Goal: Task Accomplishment & Management: Manage account settings

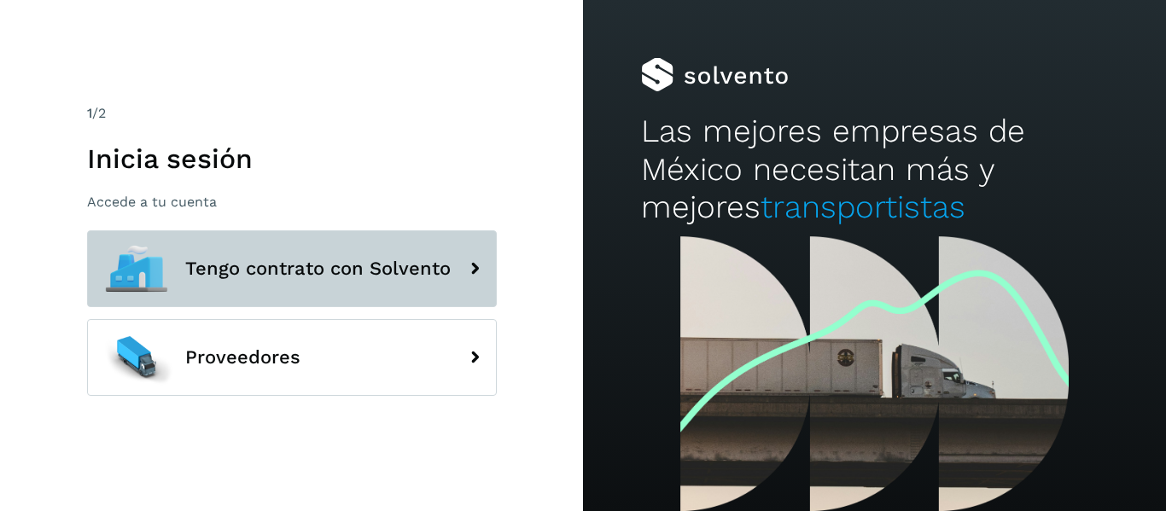
click at [316, 285] on button "Tengo contrato con Solvento" at bounding box center [292, 268] width 410 height 77
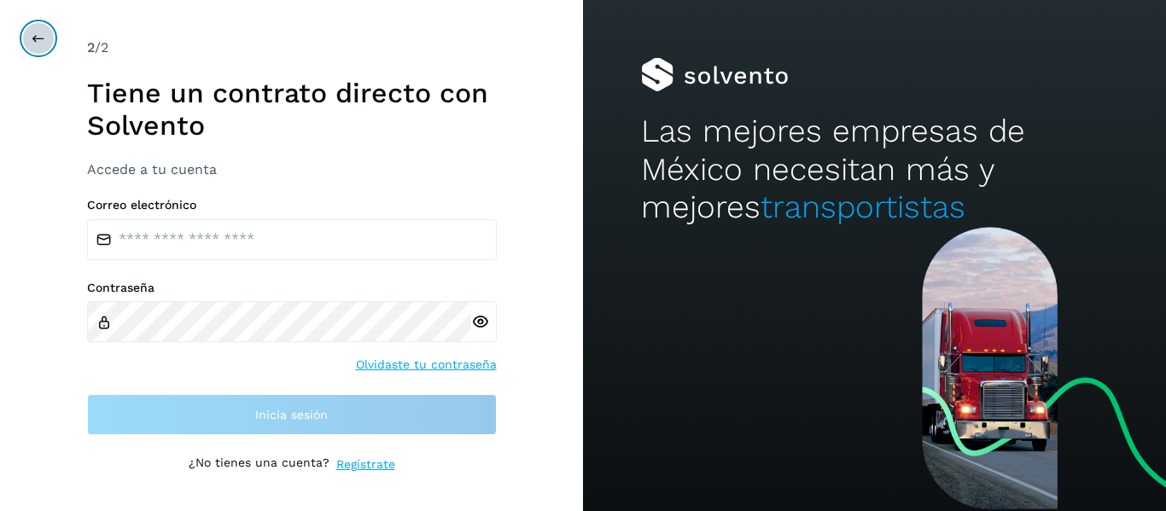
click at [42, 33] on icon at bounding box center [39, 39] width 14 height 14
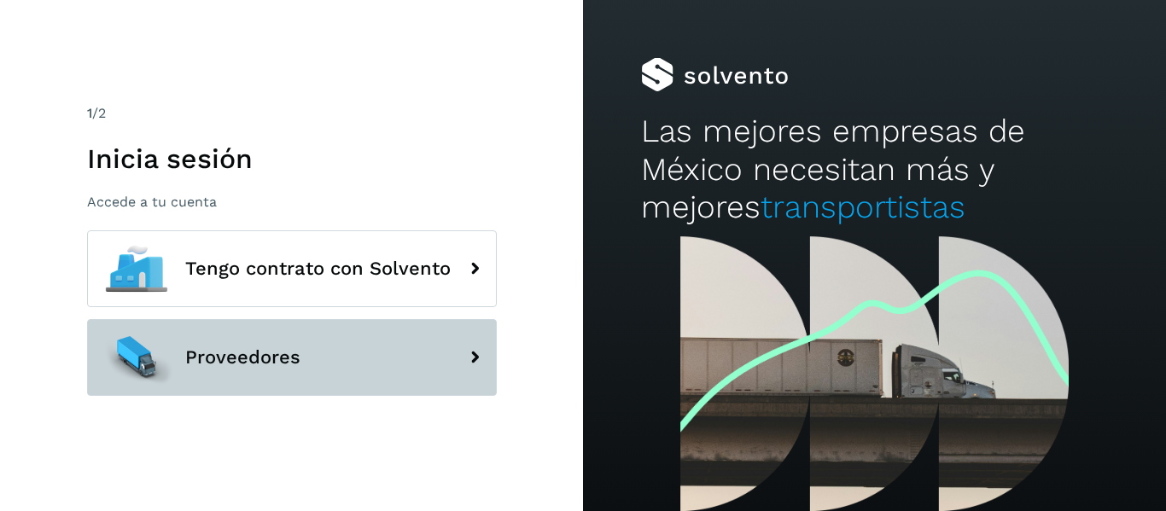
click at [258, 373] on button "Proveedores" at bounding box center [292, 357] width 410 height 77
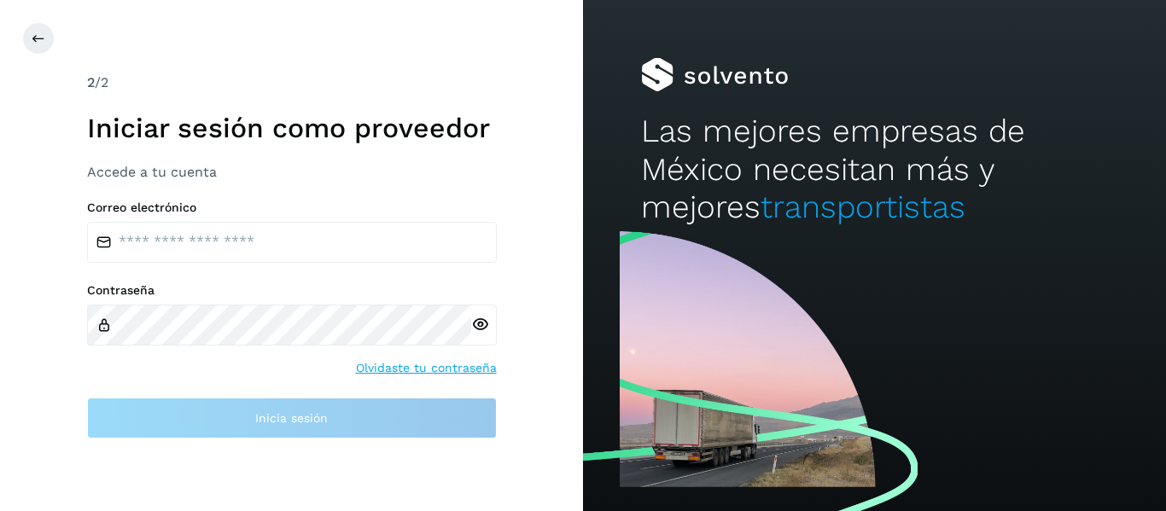
click at [214, 267] on div "Correo electrónico Contraseña Olvidaste tu contraseña Inicia sesión" at bounding box center [292, 320] width 410 height 238
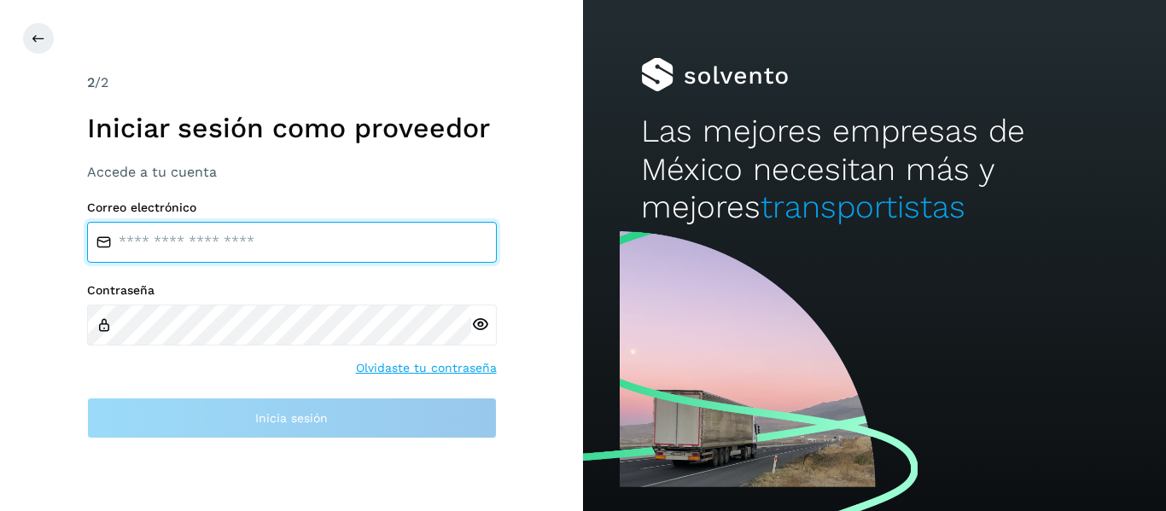
click at [198, 230] on input "email" at bounding box center [292, 242] width 410 height 41
click at [182, 223] on input "*" at bounding box center [292, 242] width 410 height 41
type input "**********"
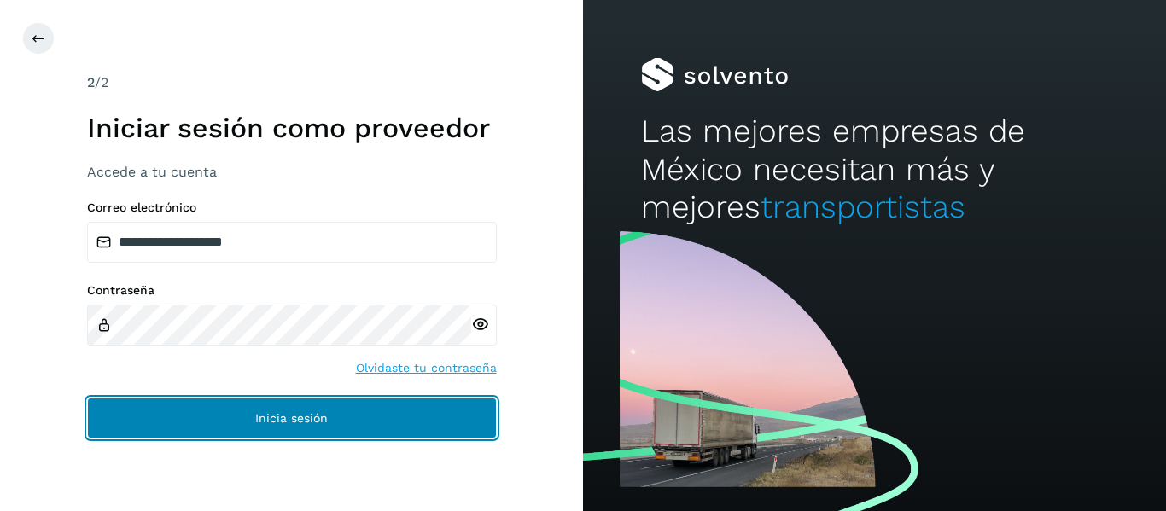
click at [202, 409] on button "Inicia sesión" at bounding box center [292, 418] width 410 height 41
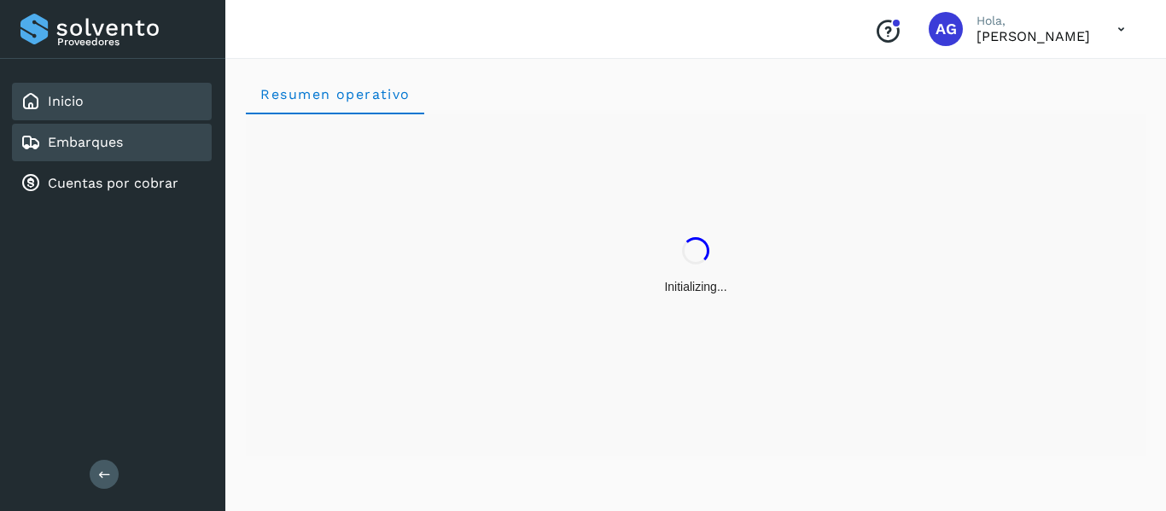
click at [124, 149] on div "Embarques" at bounding box center [112, 143] width 200 height 38
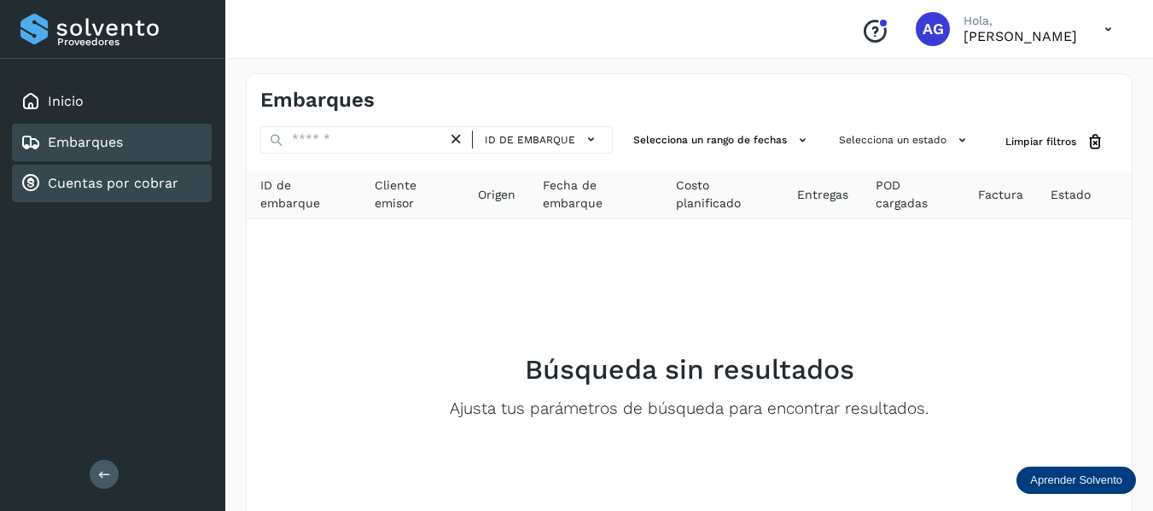
click at [127, 191] on link "Cuentas por cobrar" at bounding box center [113, 183] width 131 height 16
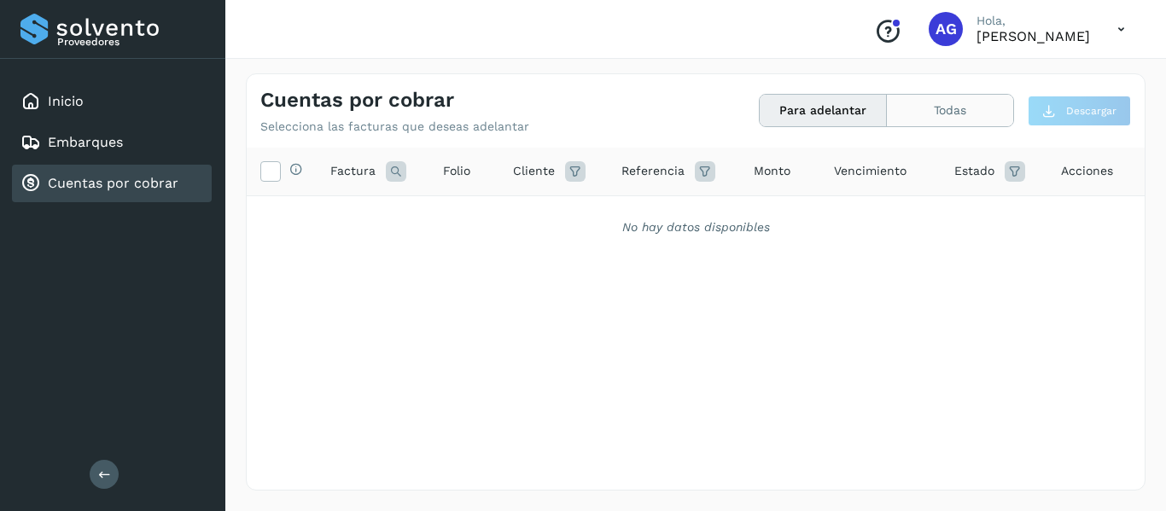
click at [944, 111] on button "Todas" at bounding box center [950, 111] width 126 height 32
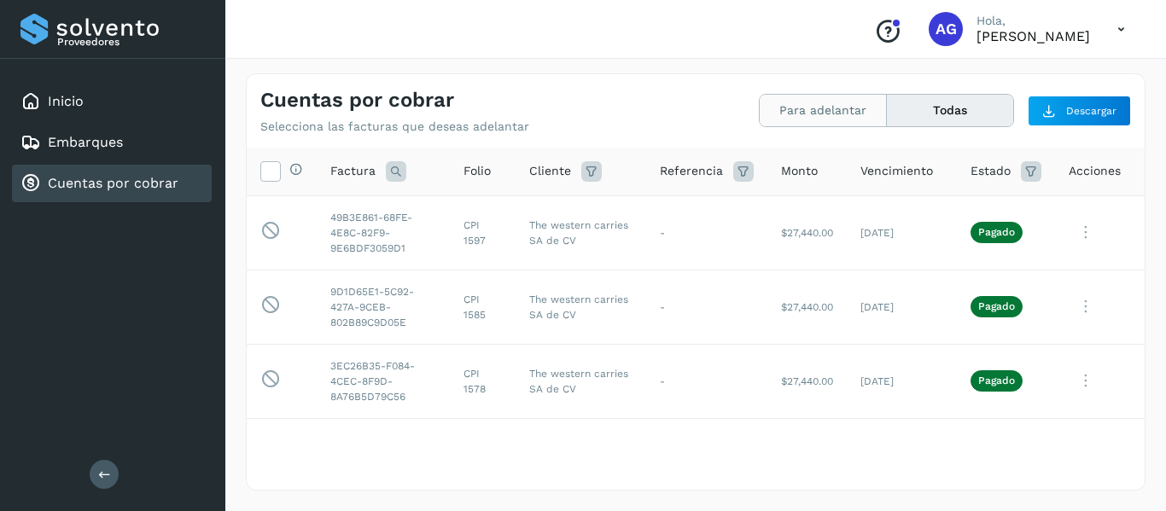
click at [859, 112] on button "Para adelantar" at bounding box center [823, 111] width 127 height 32
